Goal: Use online tool/utility: Utilize a website feature to perform a specific function

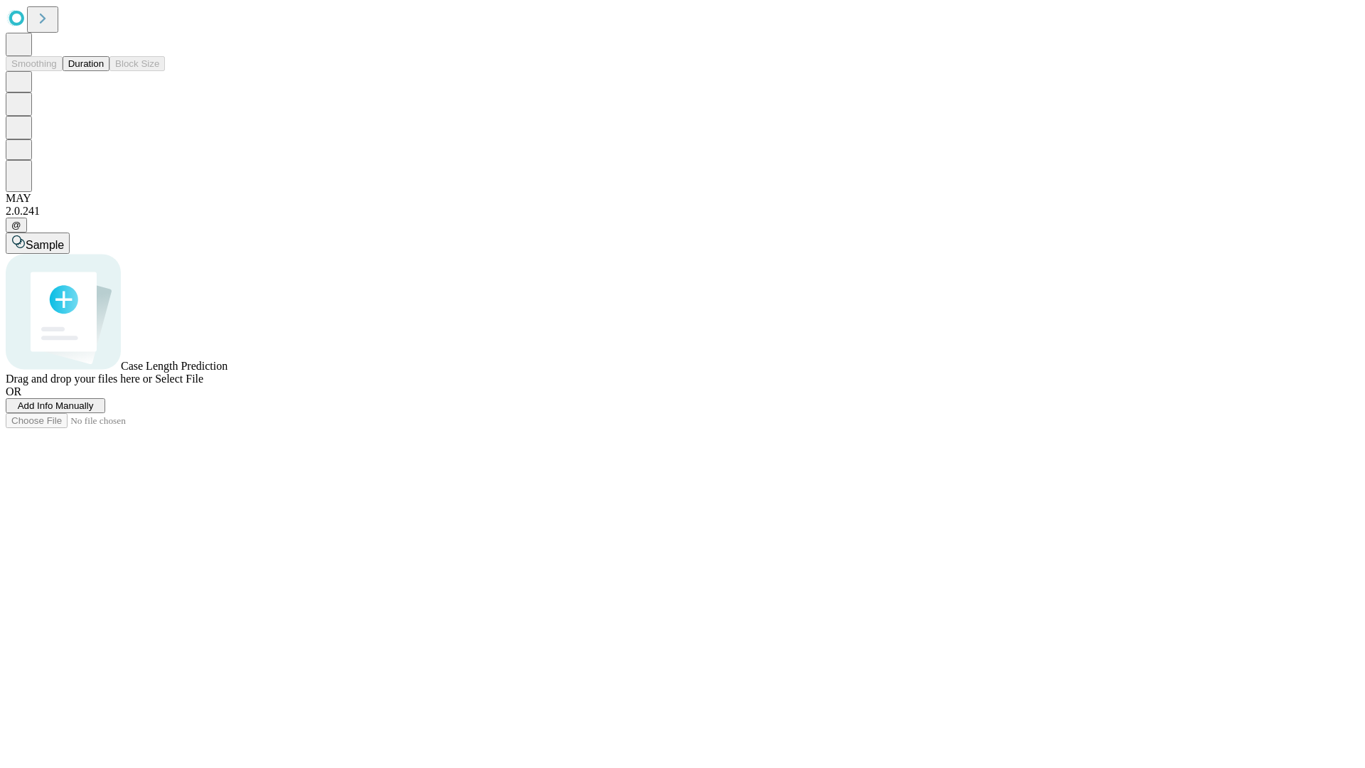
click at [104, 71] on button "Duration" at bounding box center [86, 63] width 47 height 15
click at [203, 385] on span "Select File" at bounding box center [179, 379] width 48 height 12
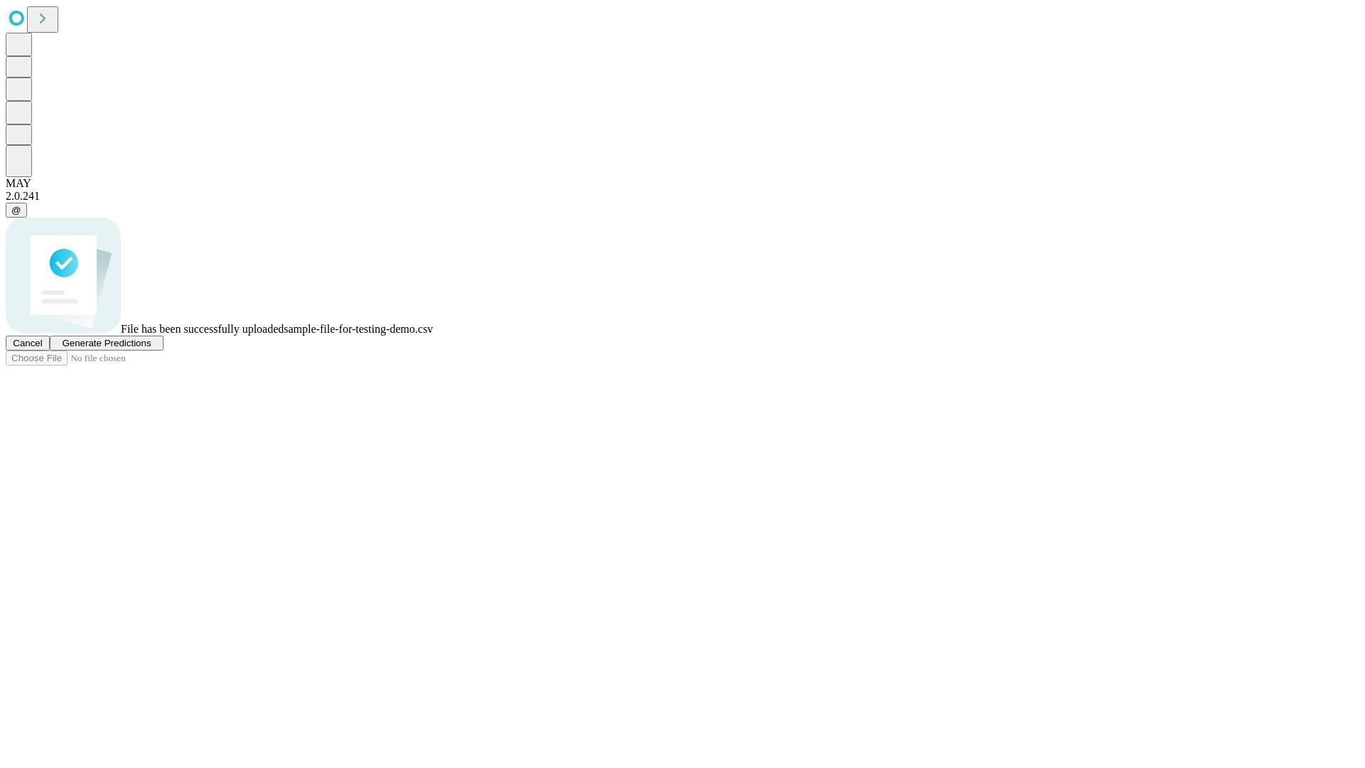
click at [151, 348] on span "Generate Predictions" at bounding box center [106, 343] width 89 height 11
